Goal: Information Seeking & Learning: Compare options

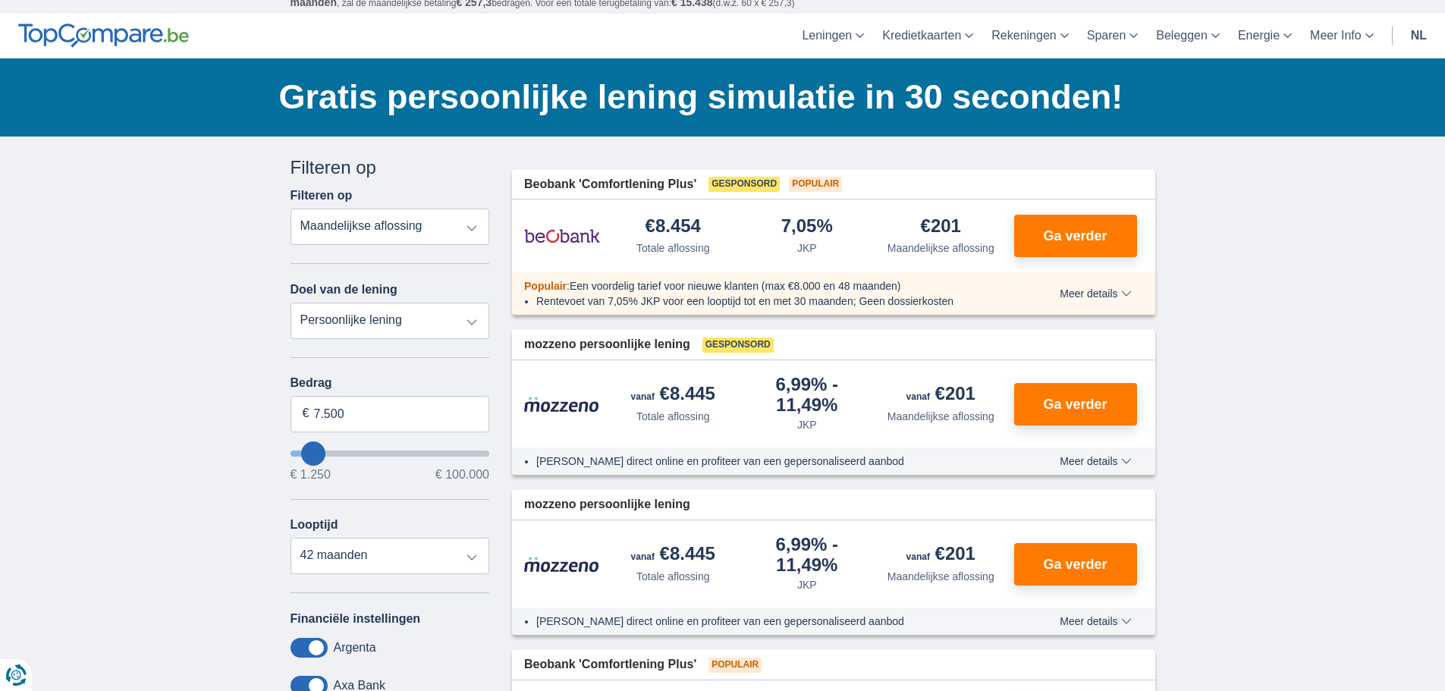
scroll to position [76, 0]
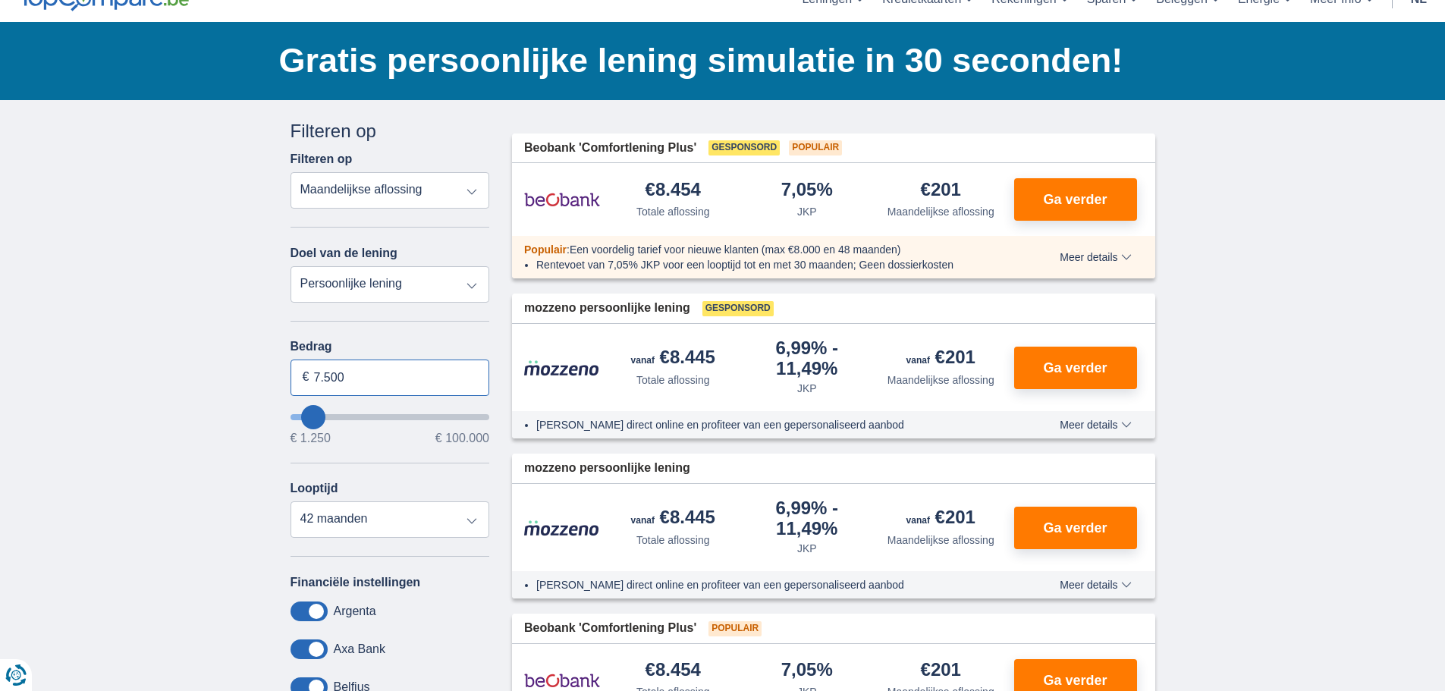
click at [365, 379] on input "7.500" at bounding box center [391, 378] width 200 height 36
type input "7"
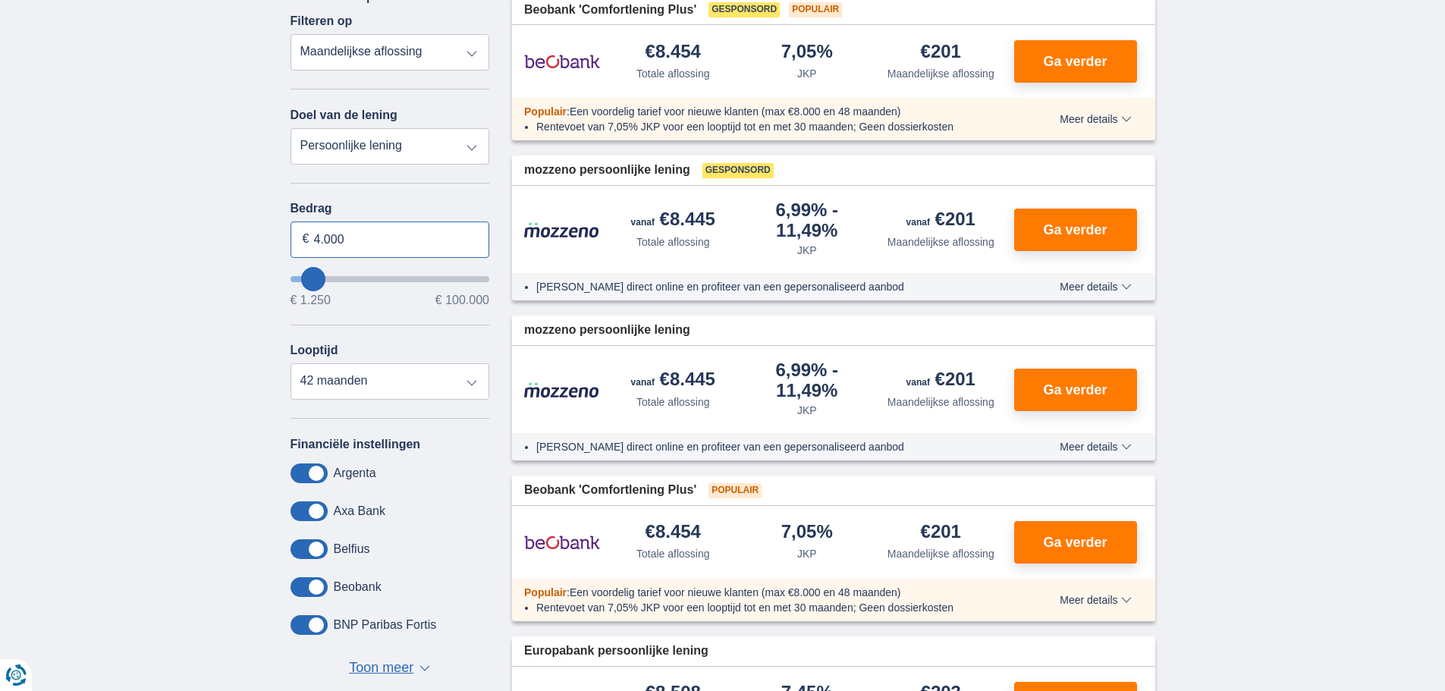
scroll to position [228, 0]
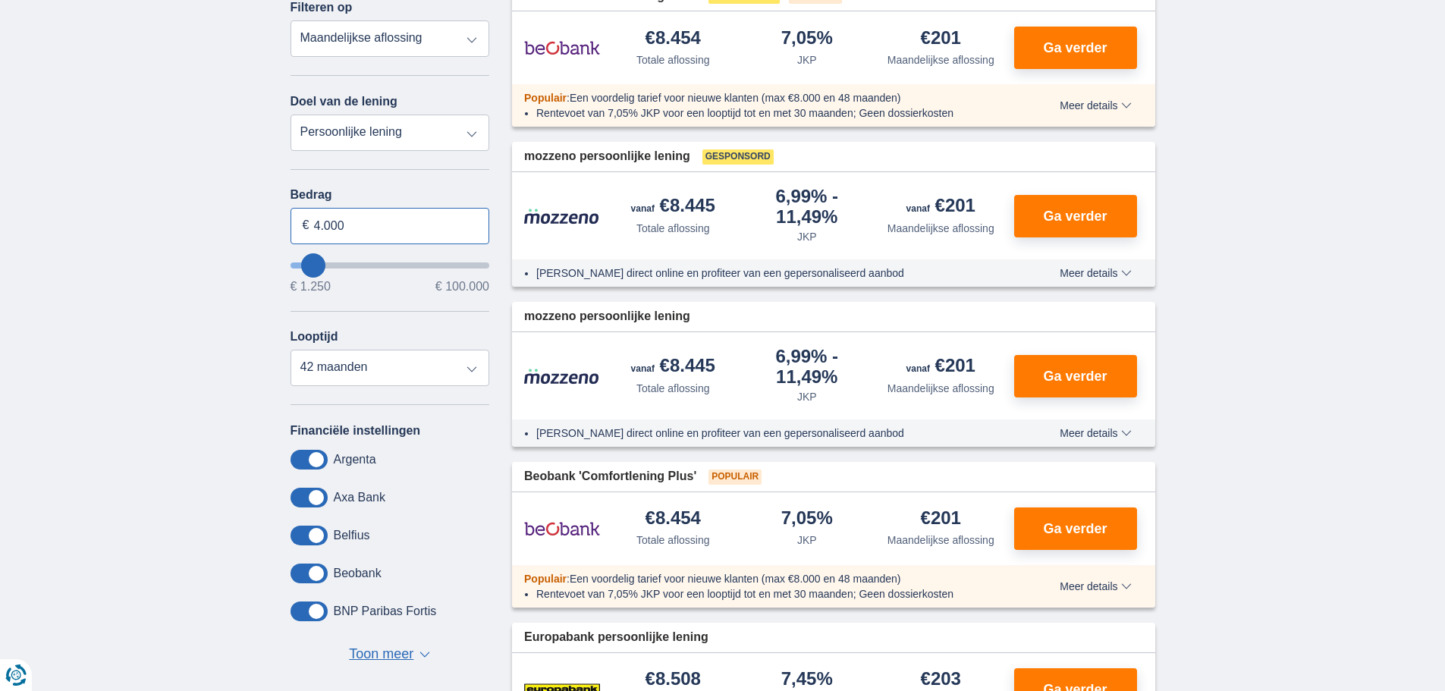
type input "4.000"
type input "4250"
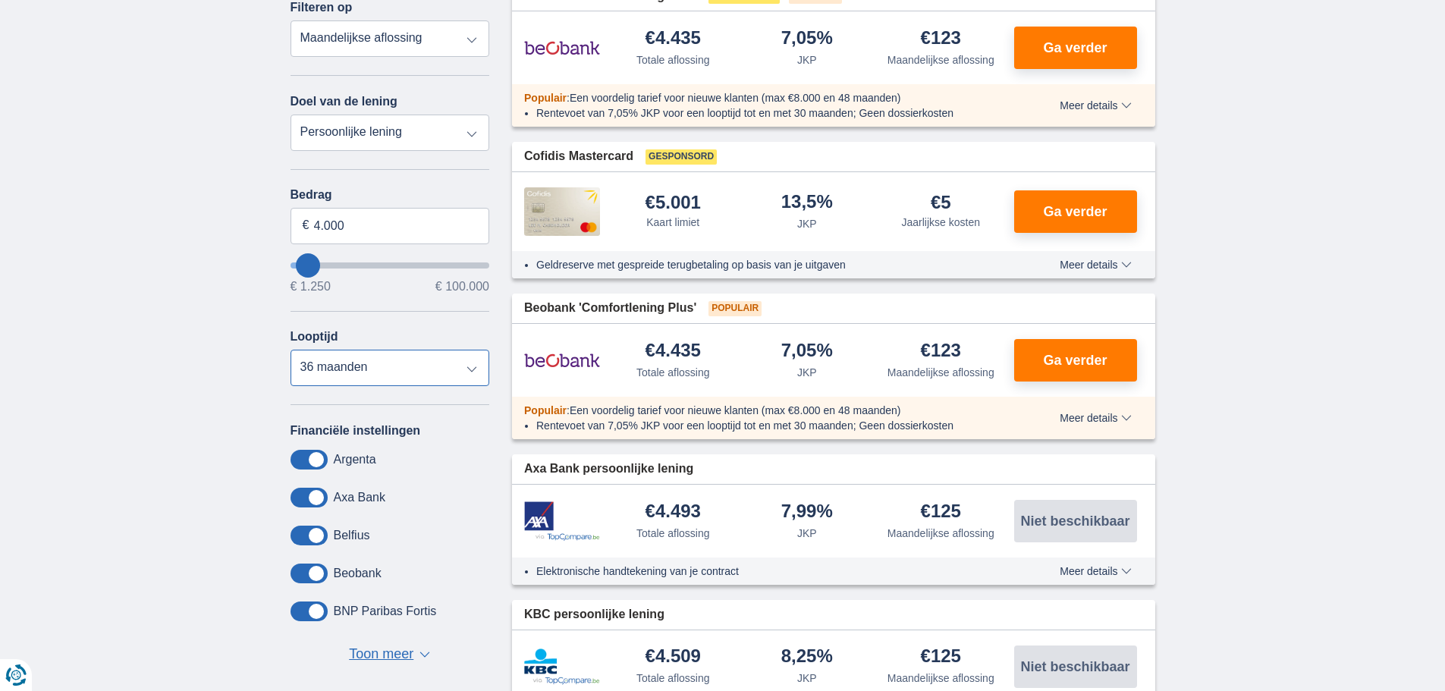
select select "24"
click at [291, 350] on select "12 maanden 18 maanden 24 maanden 30 maanden 36 maanden" at bounding box center [391, 368] width 200 height 36
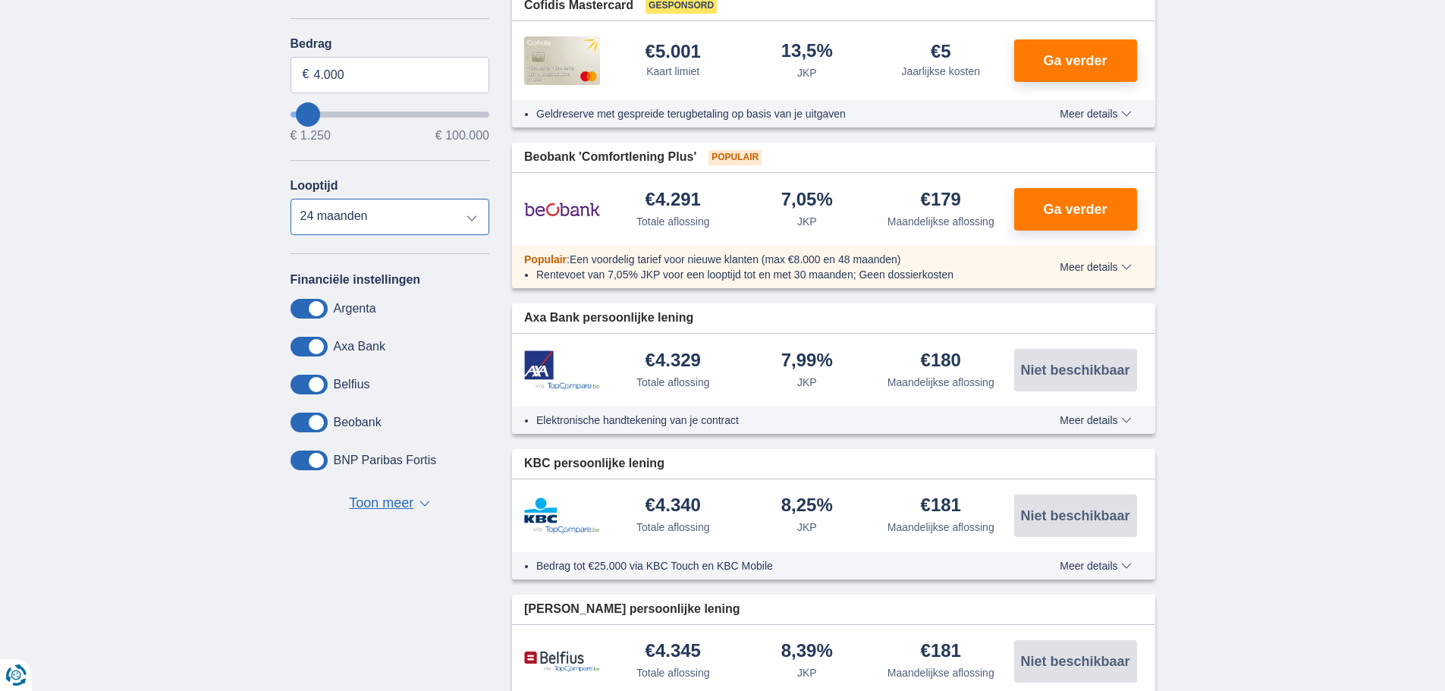
scroll to position [379, 0]
click at [296, 300] on span at bounding box center [309, 308] width 37 height 20
click at [0, 0] on input "checkbox" at bounding box center [0, 0] width 0 height 0
click at [296, 300] on span at bounding box center [309, 308] width 37 height 20
click at [0, 0] on input "checkbox" at bounding box center [0, 0] width 0 height 0
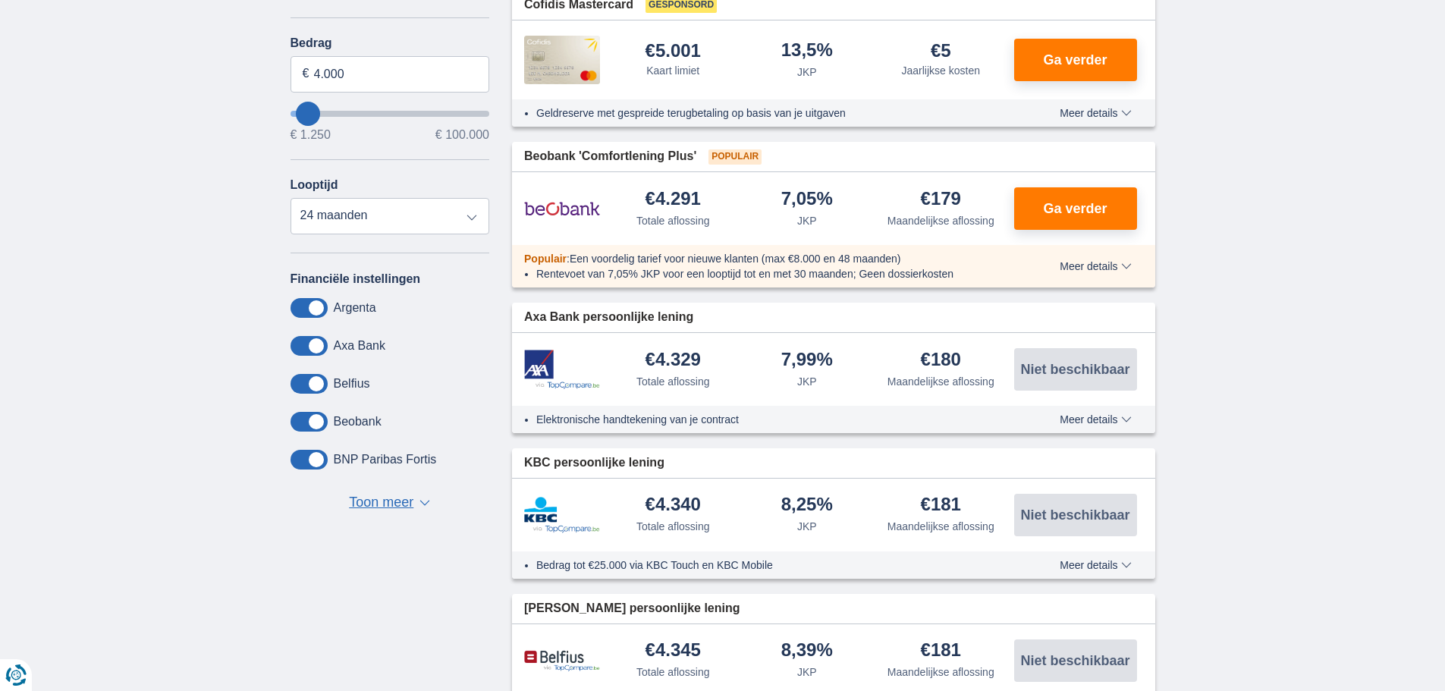
click at [297, 307] on span at bounding box center [309, 308] width 37 height 20
click at [0, 0] on input "checkbox" at bounding box center [0, 0] width 0 height 0
click at [297, 343] on span at bounding box center [309, 346] width 37 height 20
click at [0, 0] on input "checkbox" at bounding box center [0, 0] width 0 height 0
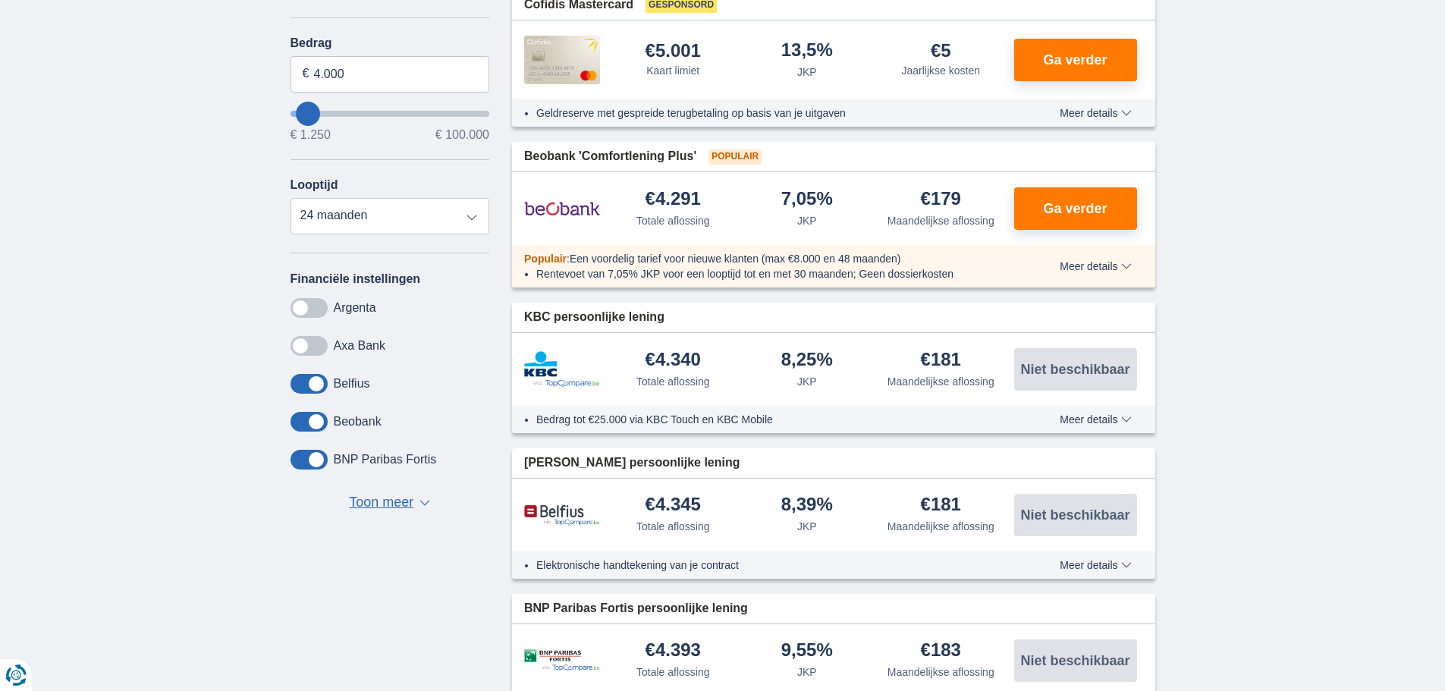
click at [292, 384] on span at bounding box center [309, 384] width 37 height 20
click at [0, 0] on input "checkbox" at bounding box center [0, 0] width 0 height 0
click at [294, 420] on span at bounding box center [309, 422] width 37 height 20
click at [0, 0] on input "checkbox" at bounding box center [0, 0] width 0 height 0
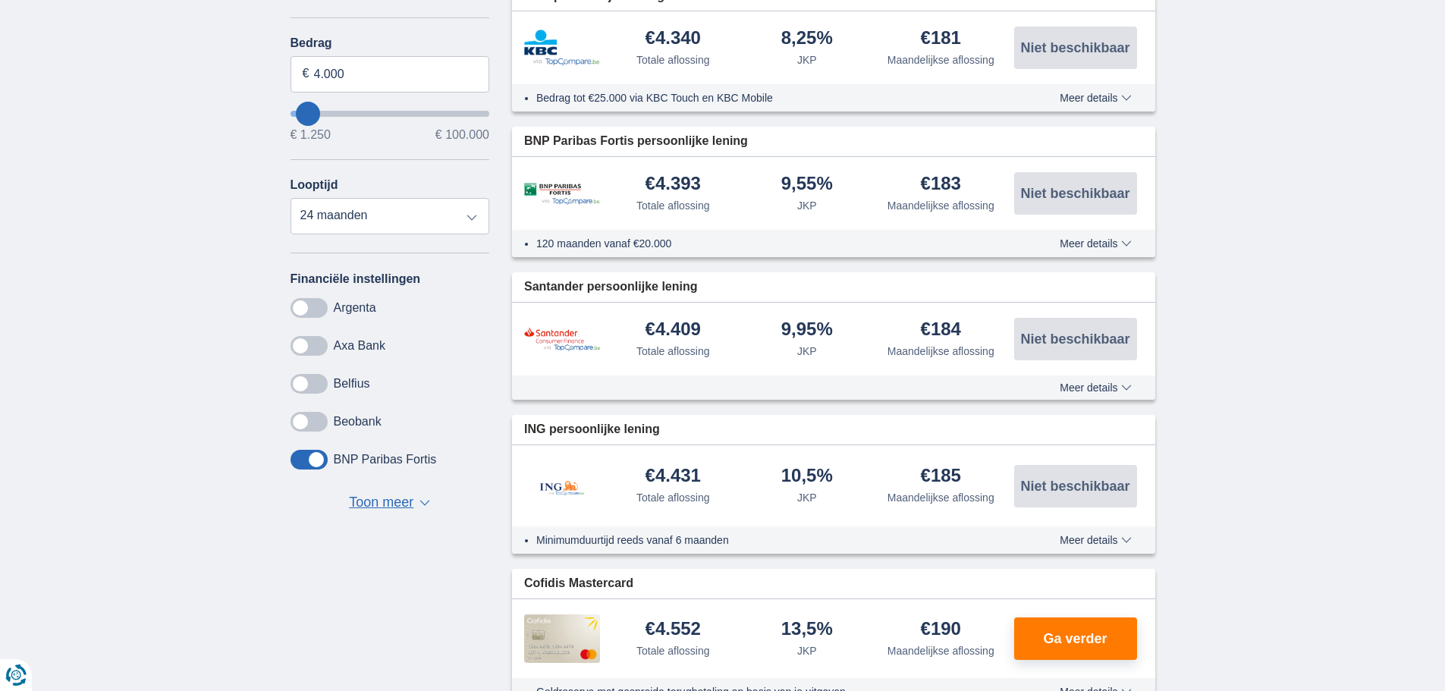
click at [294, 457] on span at bounding box center [309, 460] width 37 height 20
click at [0, 0] on input "checkbox" at bounding box center [0, 0] width 0 height 0
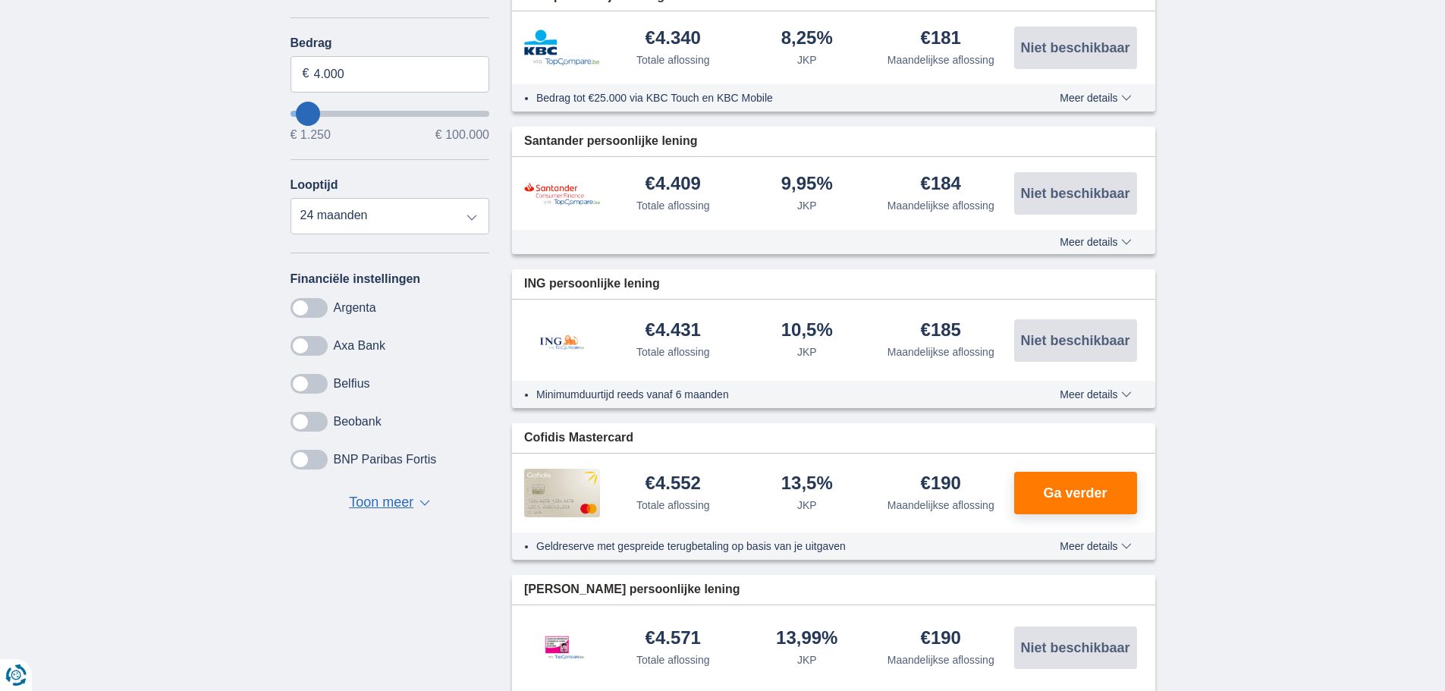
click at [414, 504] on span "Toon meer" at bounding box center [381, 503] width 64 height 20
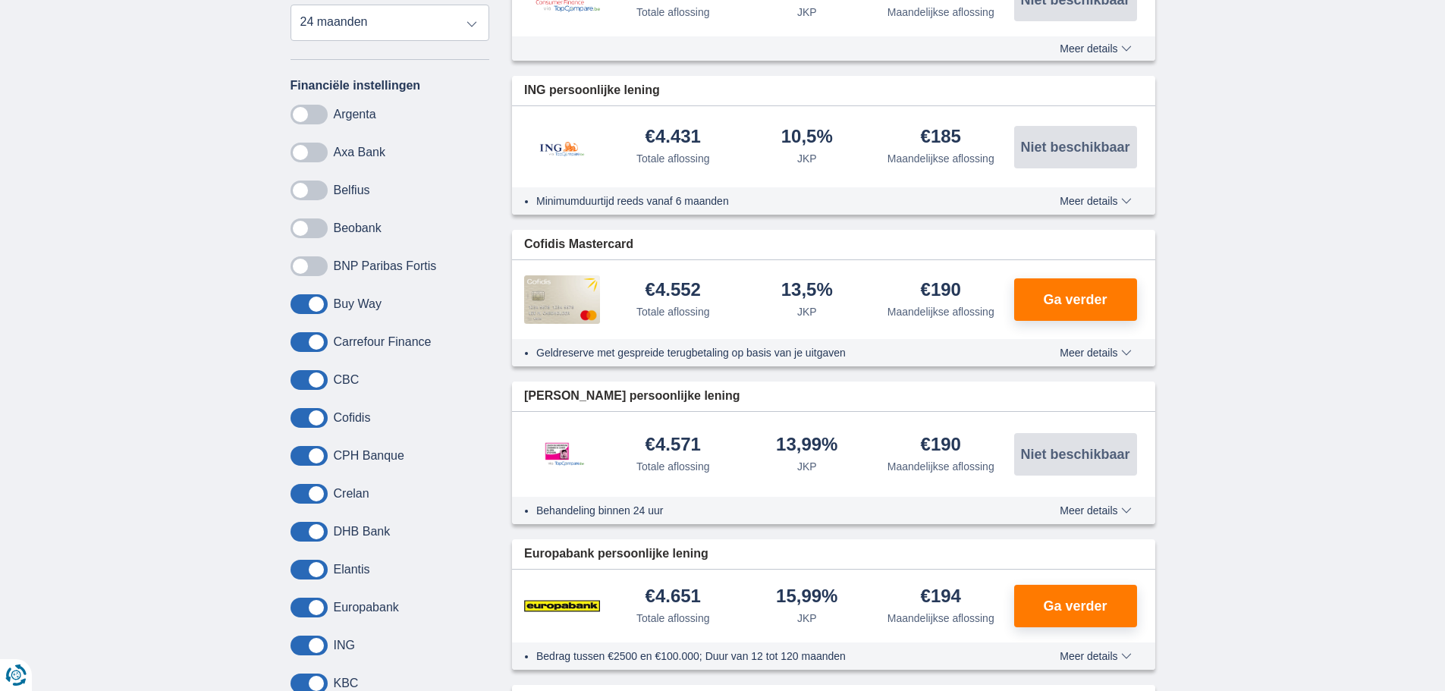
scroll to position [607, 0]
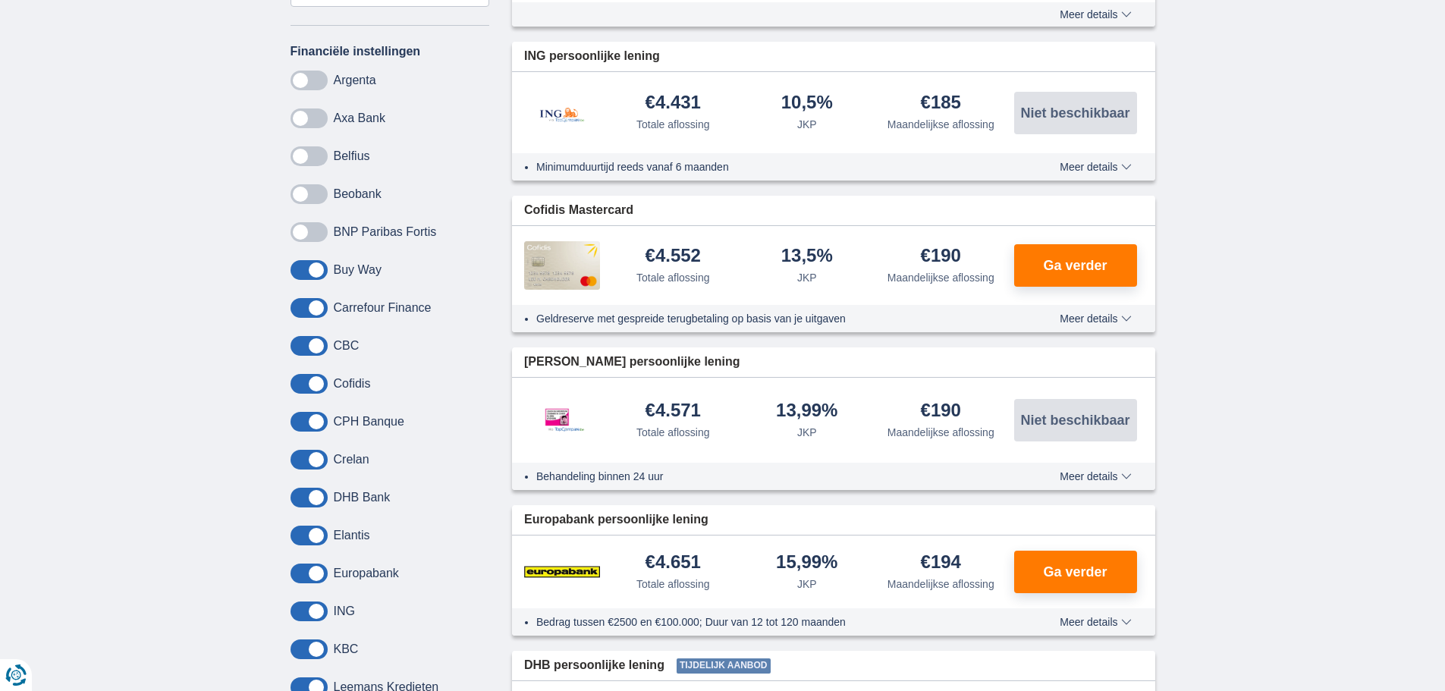
click at [292, 306] on span at bounding box center [309, 308] width 37 height 20
click at [0, 0] on input "checkbox" at bounding box center [0, 0] width 0 height 0
click at [296, 382] on span at bounding box center [309, 384] width 37 height 20
click at [0, 0] on input "checkbox" at bounding box center [0, 0] width 0 height 0
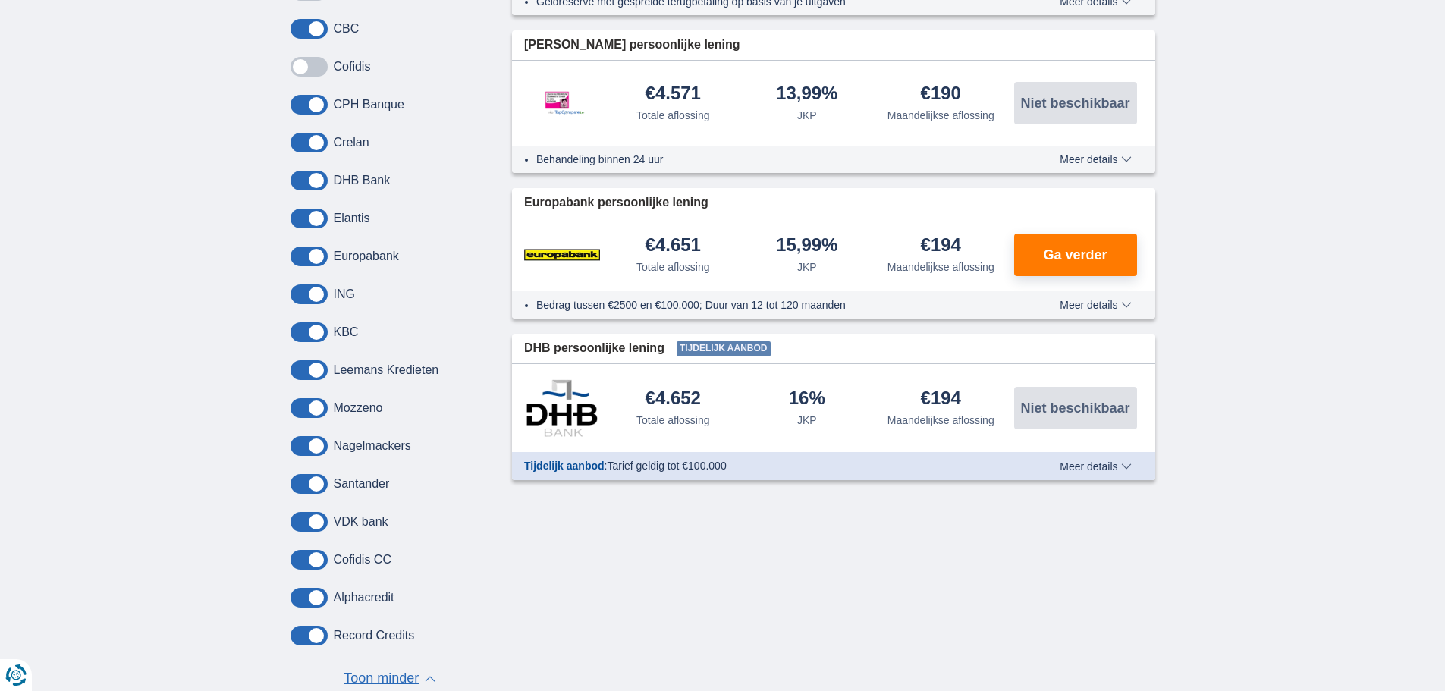
scroll to position [986, 0]
